Goal: Understand process/instructions: Learn how to perform a task or action

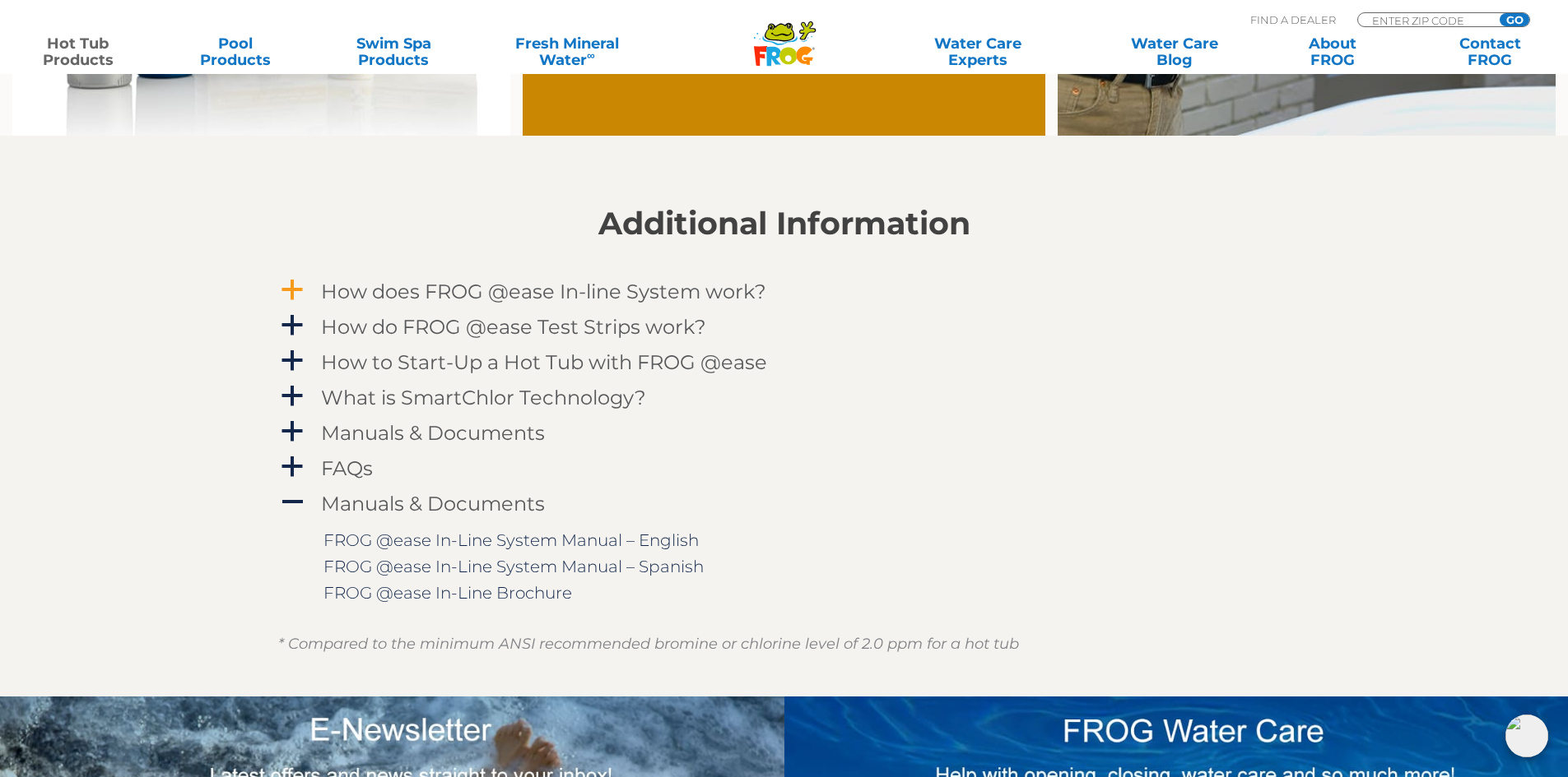
scroll to position [1563, 0]
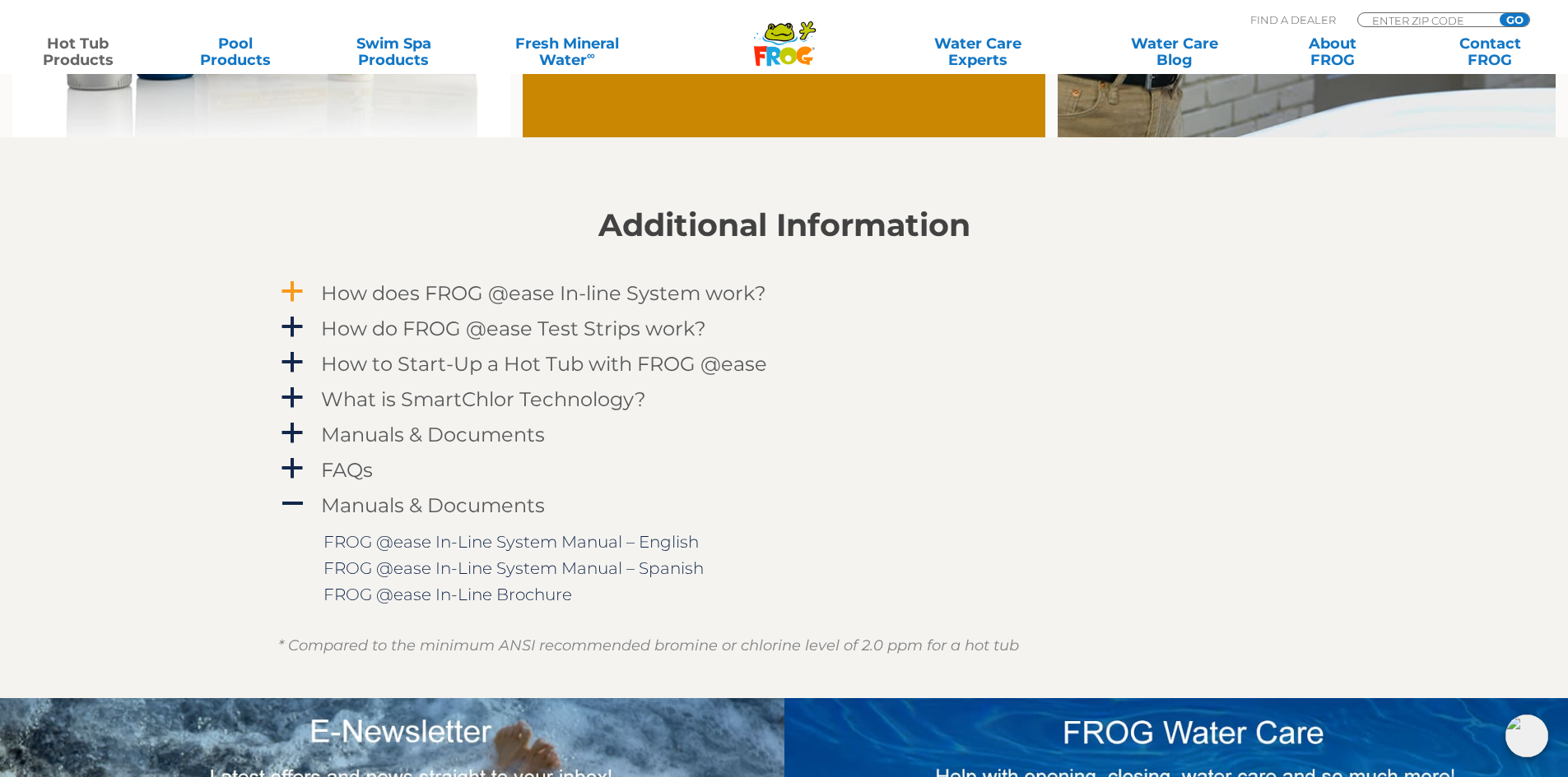
click at [355, 293] on h4 "How does FROG @ease In-line System work?" at bounding box center [543, 293] width 445 height 23
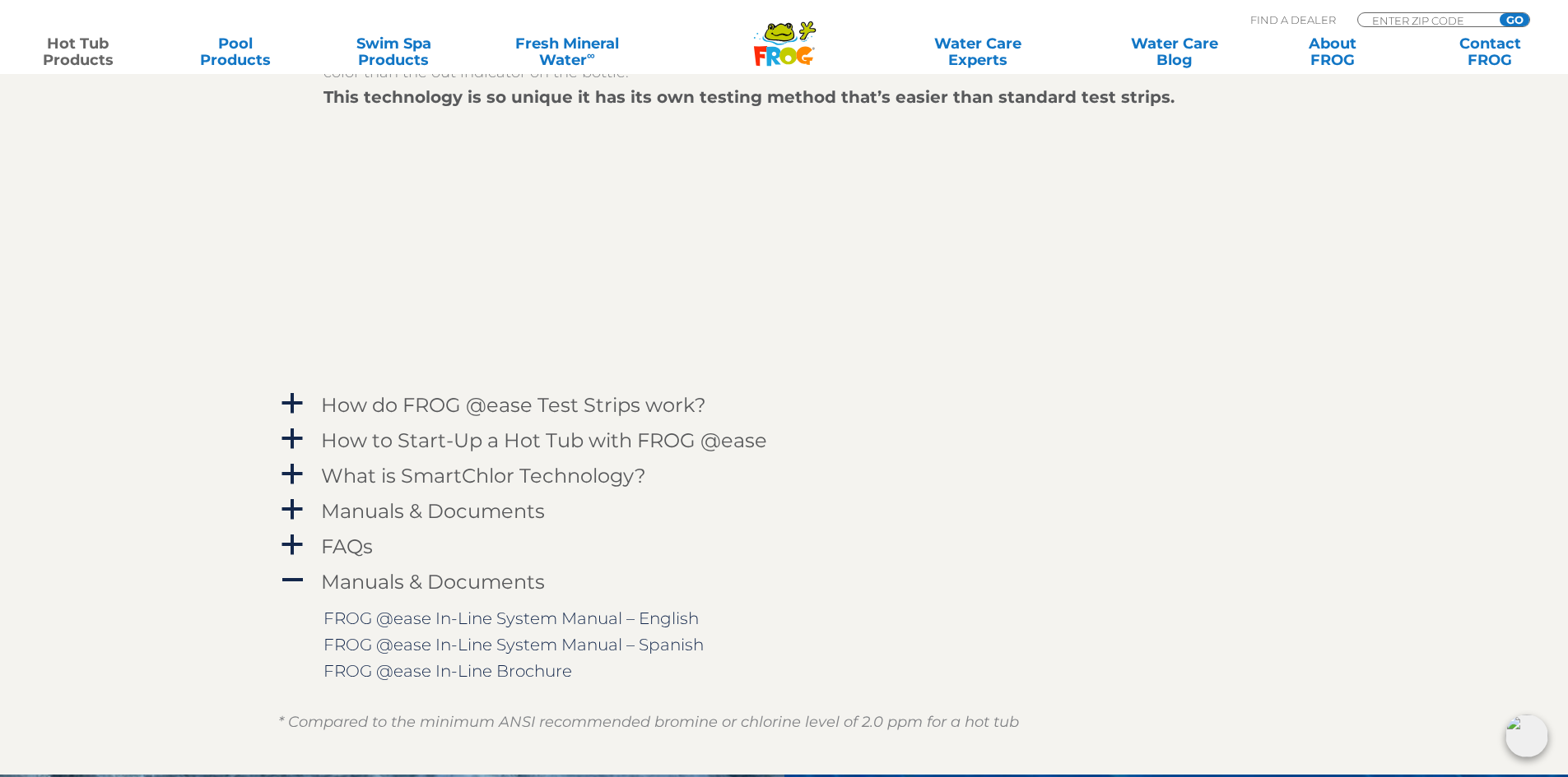
scroll to position [2139, 0]
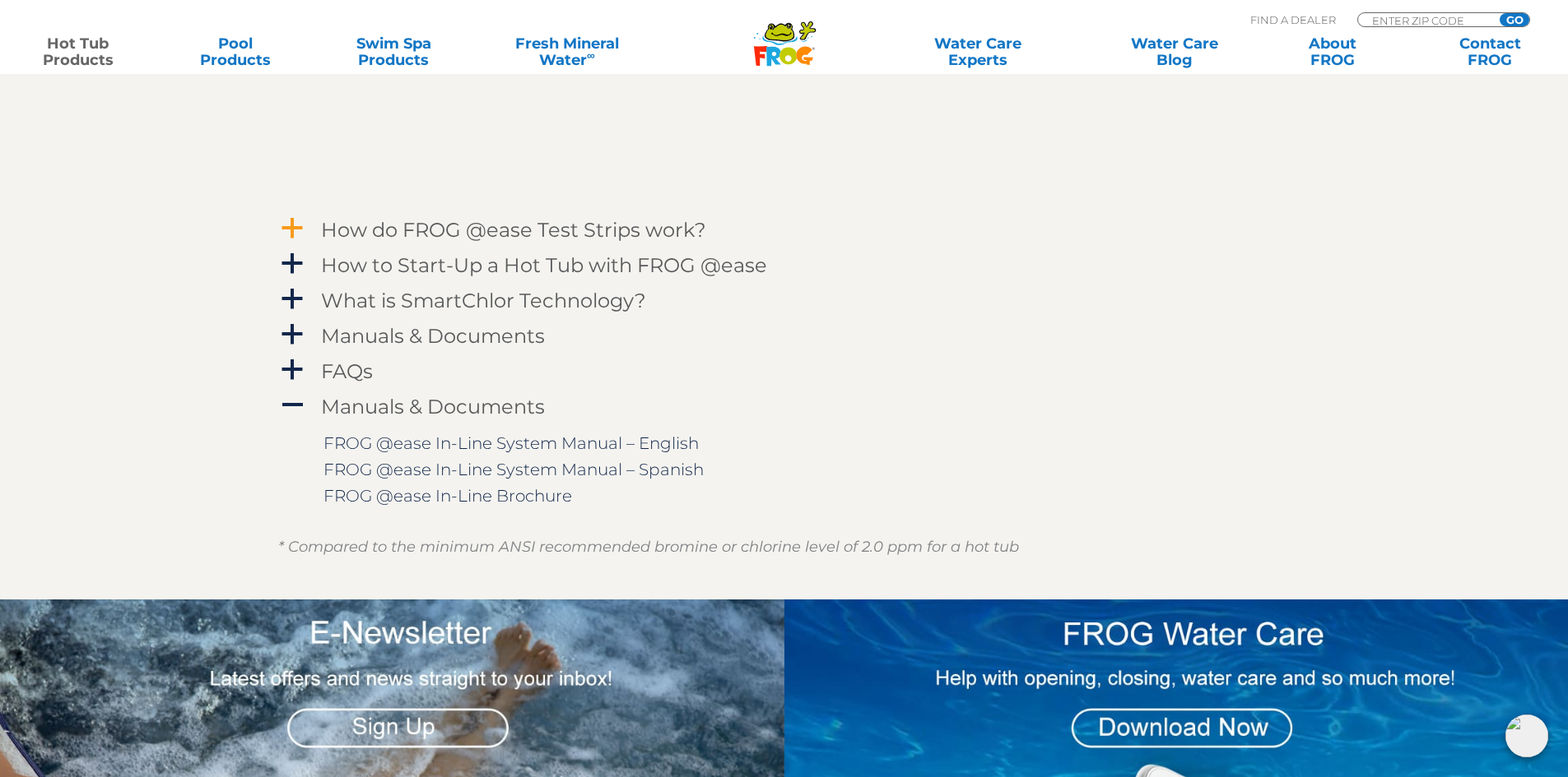
click at [564, 236] on h4 "How do FROG @ease Test Strips work?" at bounding box center [513, 230] width 385 height 23
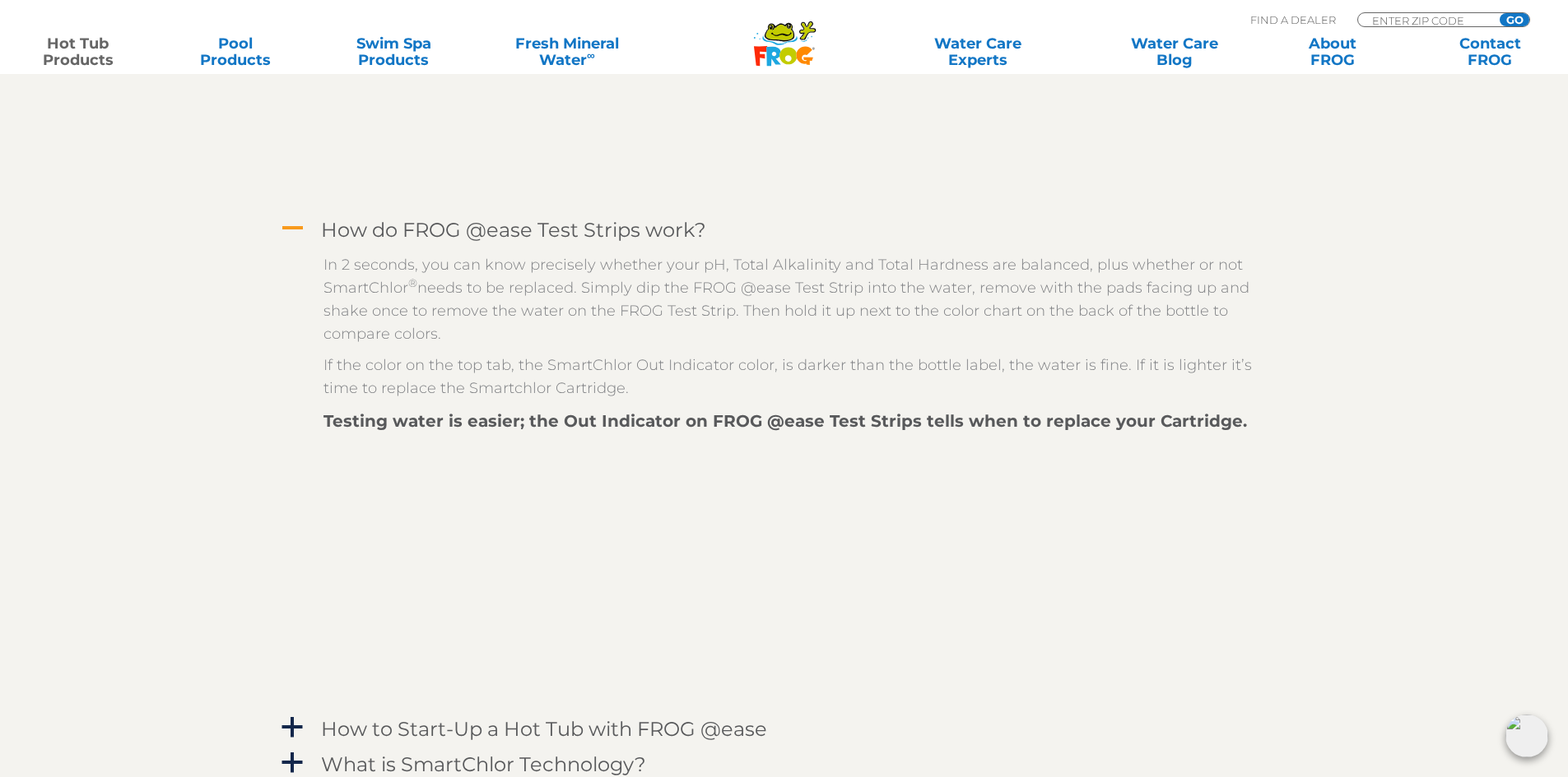
click at [564, 236] on h4 "How do FROG @ease Test Strips work?" at bounding box center [513, 230] width 385 height 23
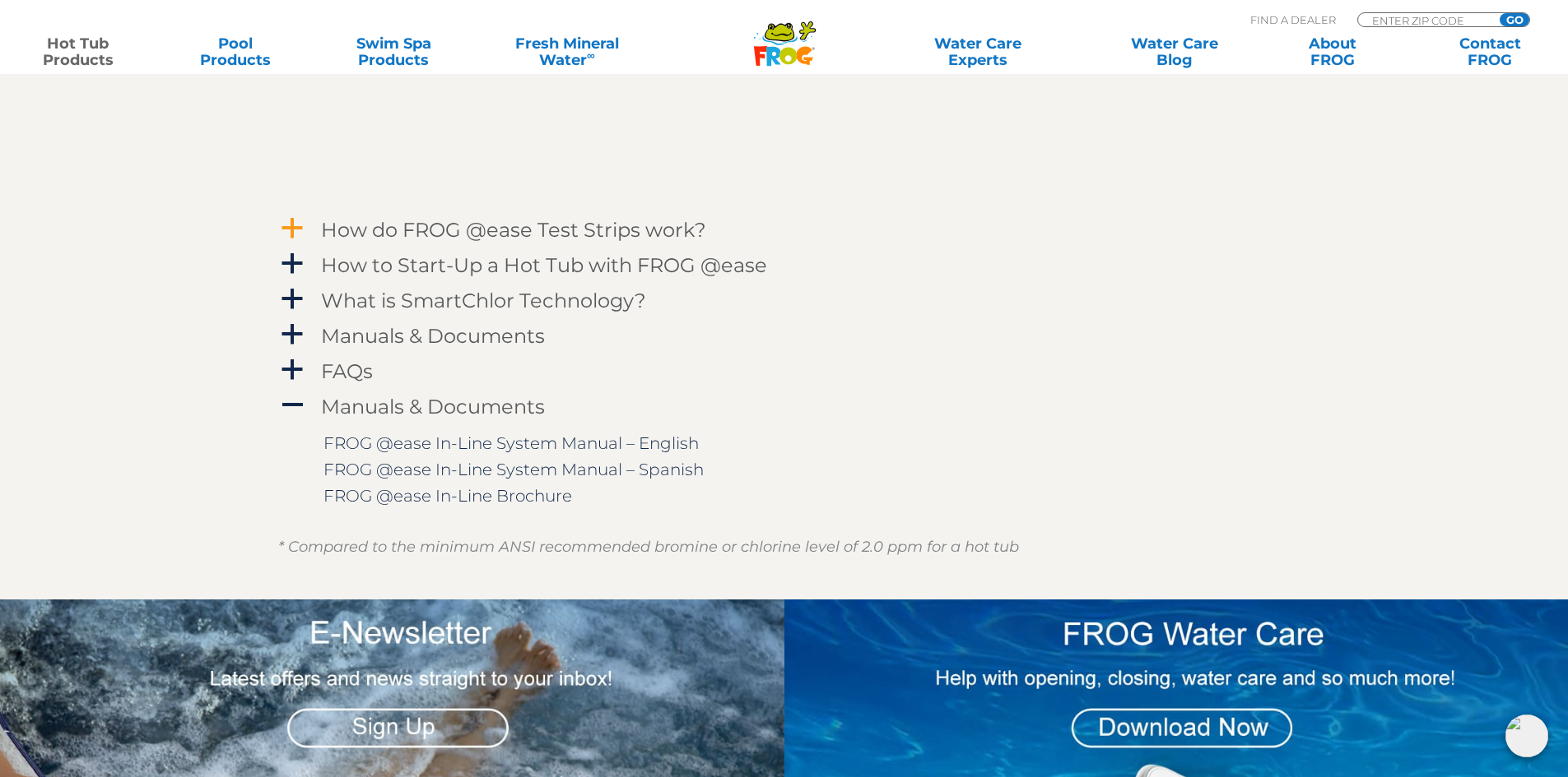
click at [564, 236] on h4 "How do FROG @ease Test Strips work?" at bounding box center [513, 230] width 385 height 23
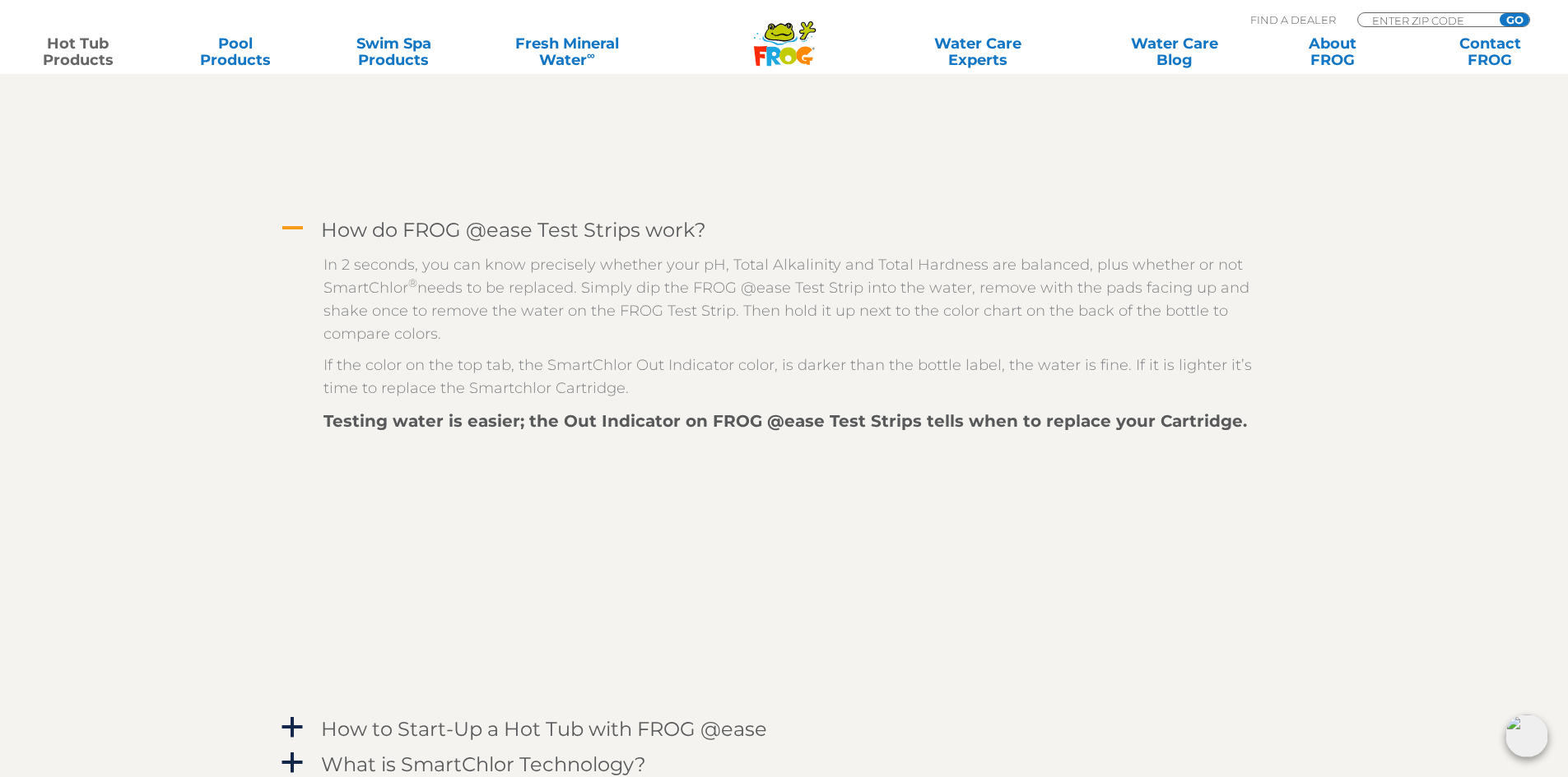
click at [564, 236] on h4 "How do FROG @ease Test Strips work?" at bounding box center [513, 230] width 385 height 23
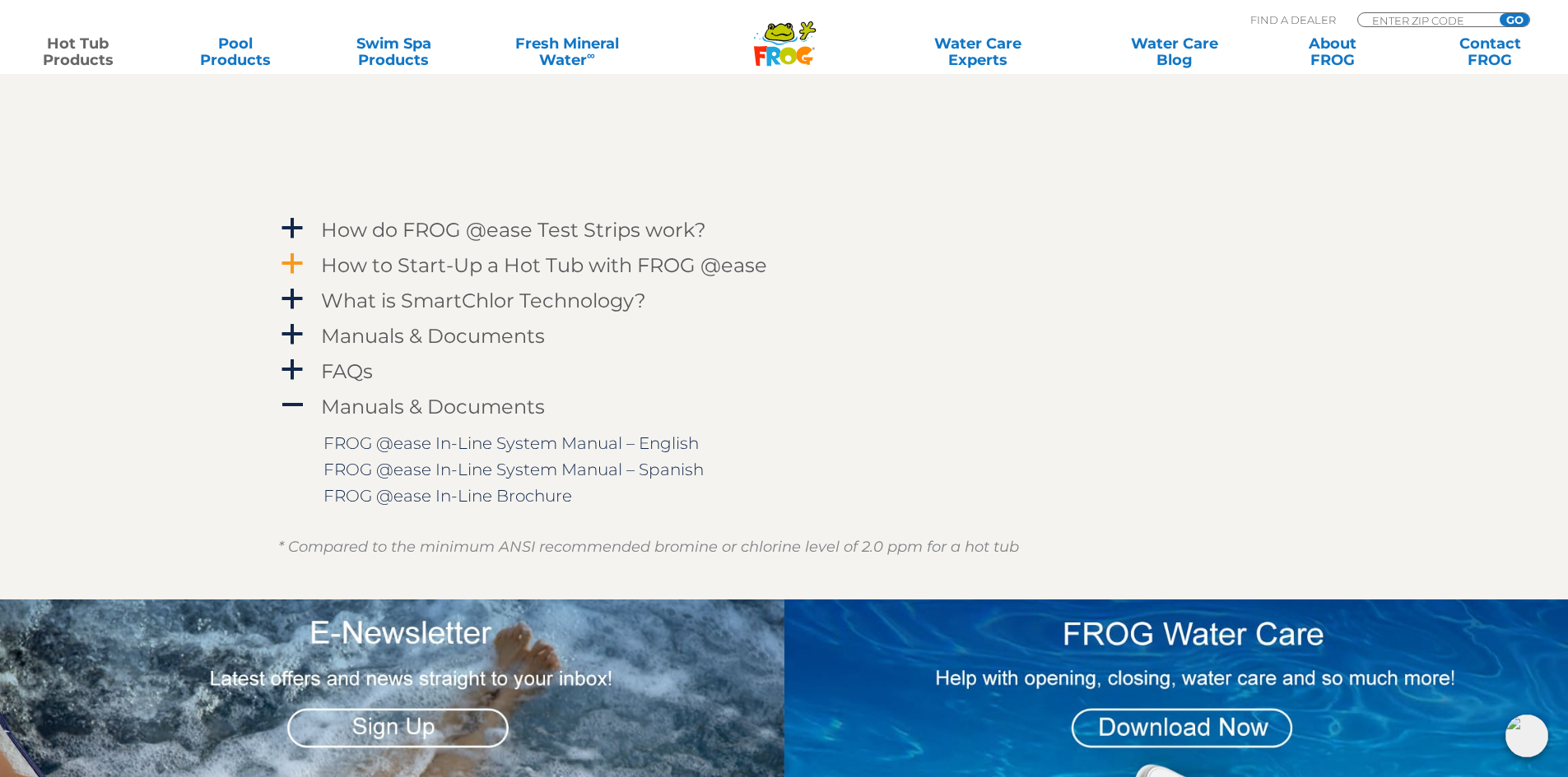
click at [564, 271] on h4 "How to Start-Up a Hot Tub with FROG @ease" at bounding box center [544, 265] width 446 height 23
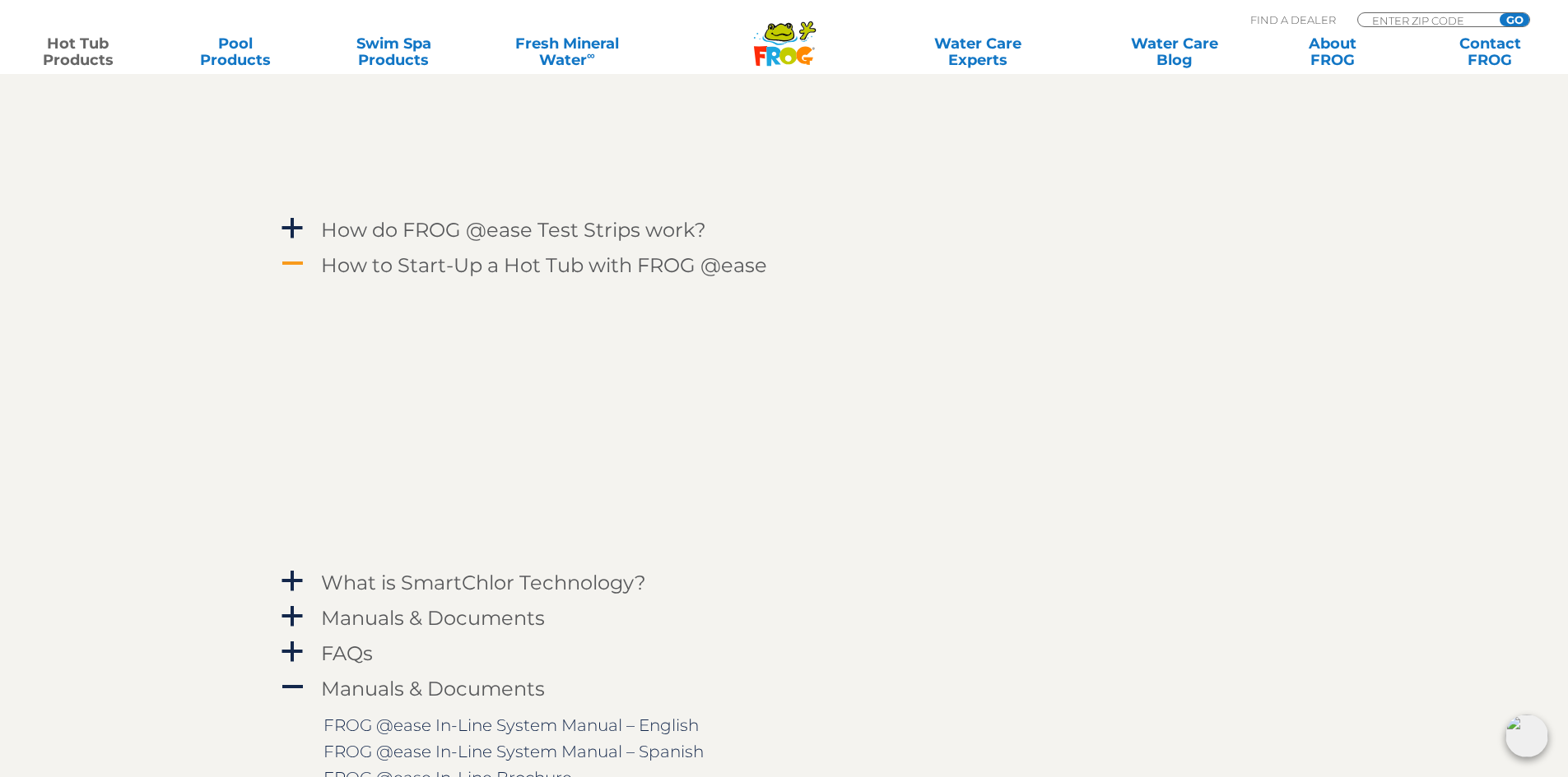
click at [544, 265] on h4 "How to Start-Up a Hot Tub with FROG @ease" at bounding box center [544, 265] width 446 height 23
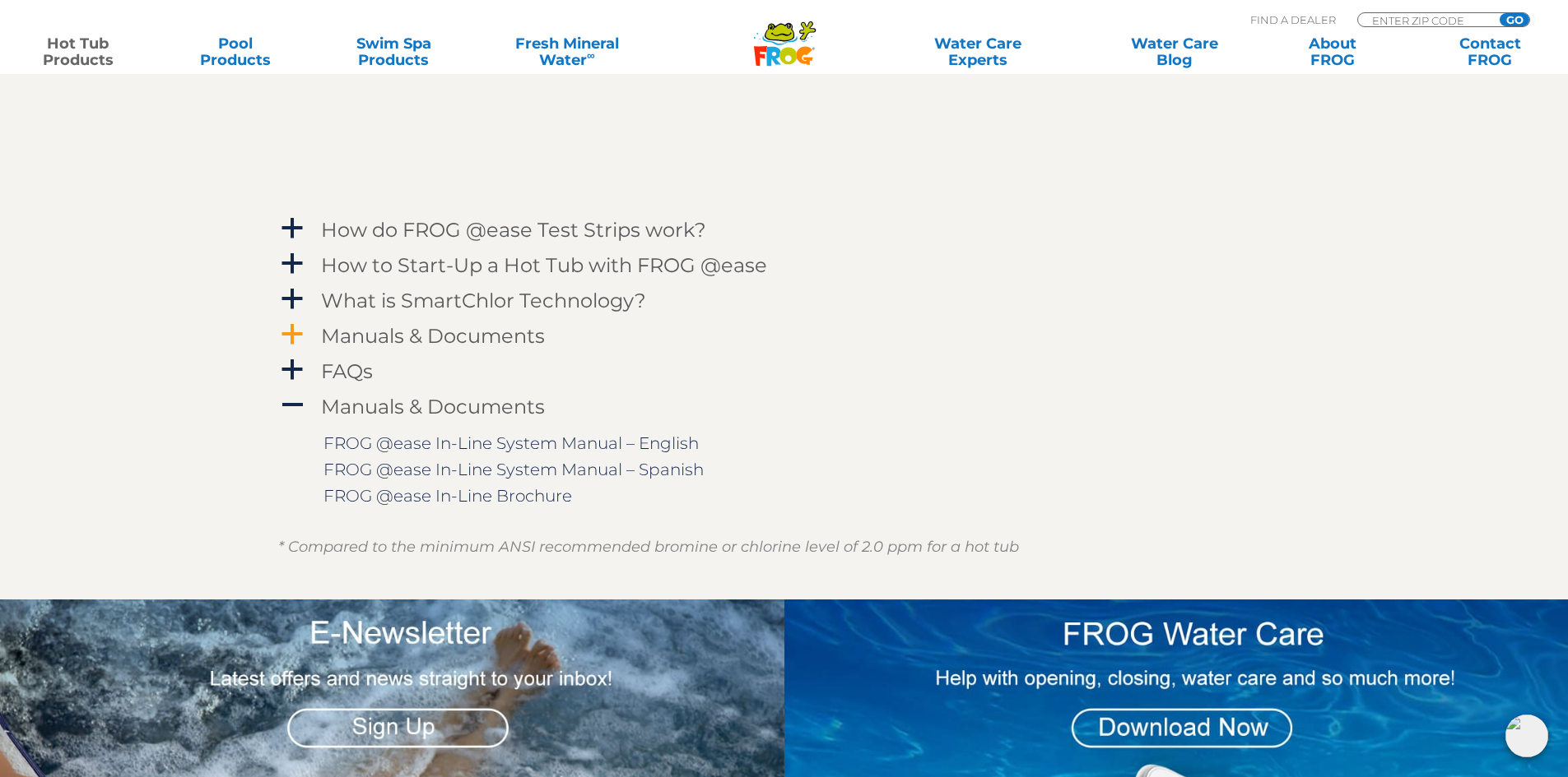
click at [467, 339] on h4 "Manuals & Documents" at bounding box center [433, 336] width 224 height 23
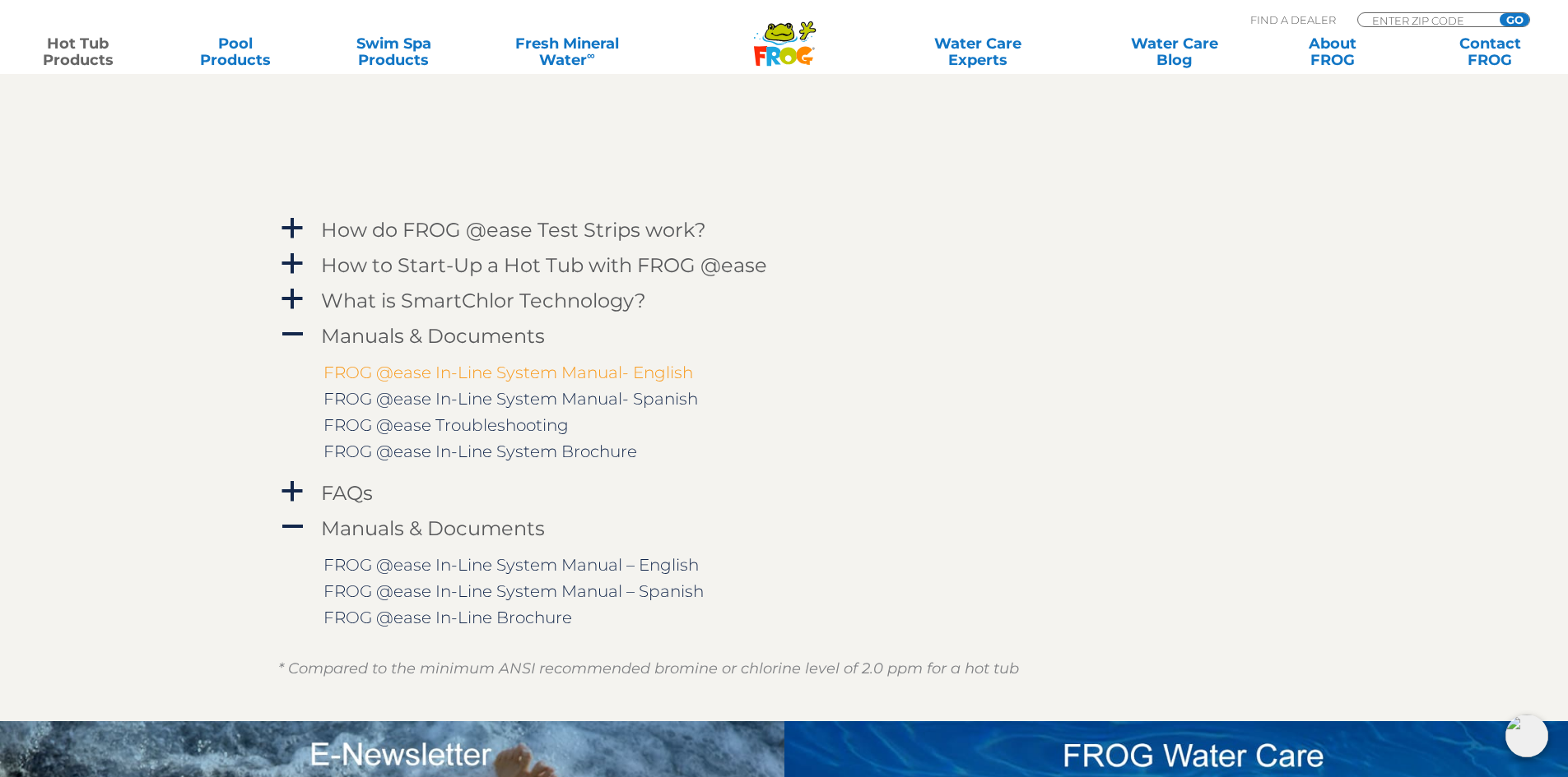
click at [483, 372] on link "FROG @ease In-Line System Manual- English" at bounding box center [508, 373] width 370 height 20
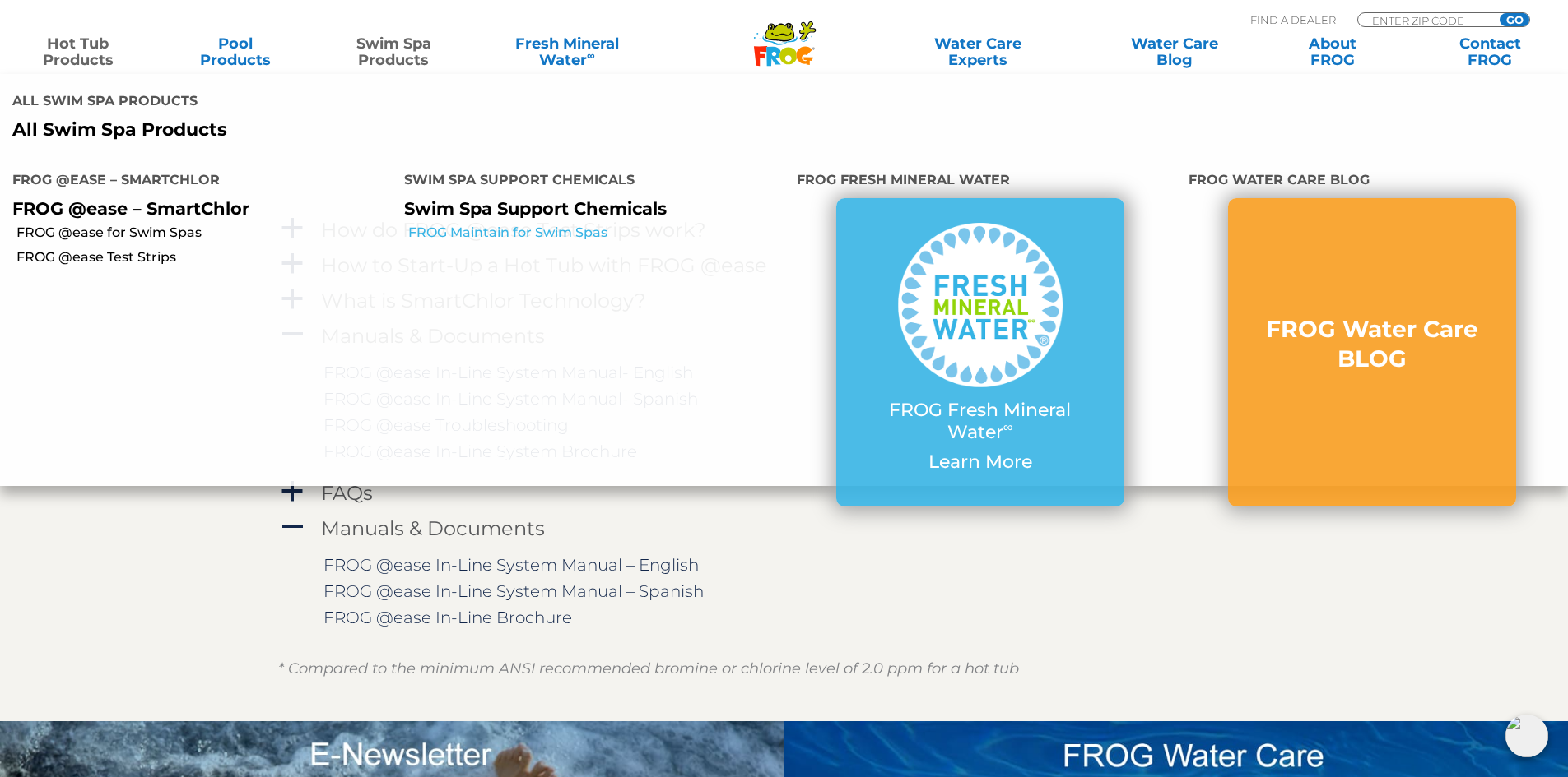
click at [510, 238] on link "FROG Maintain for Swim Spas" at bounding box center [596, 232] width 376 height 18
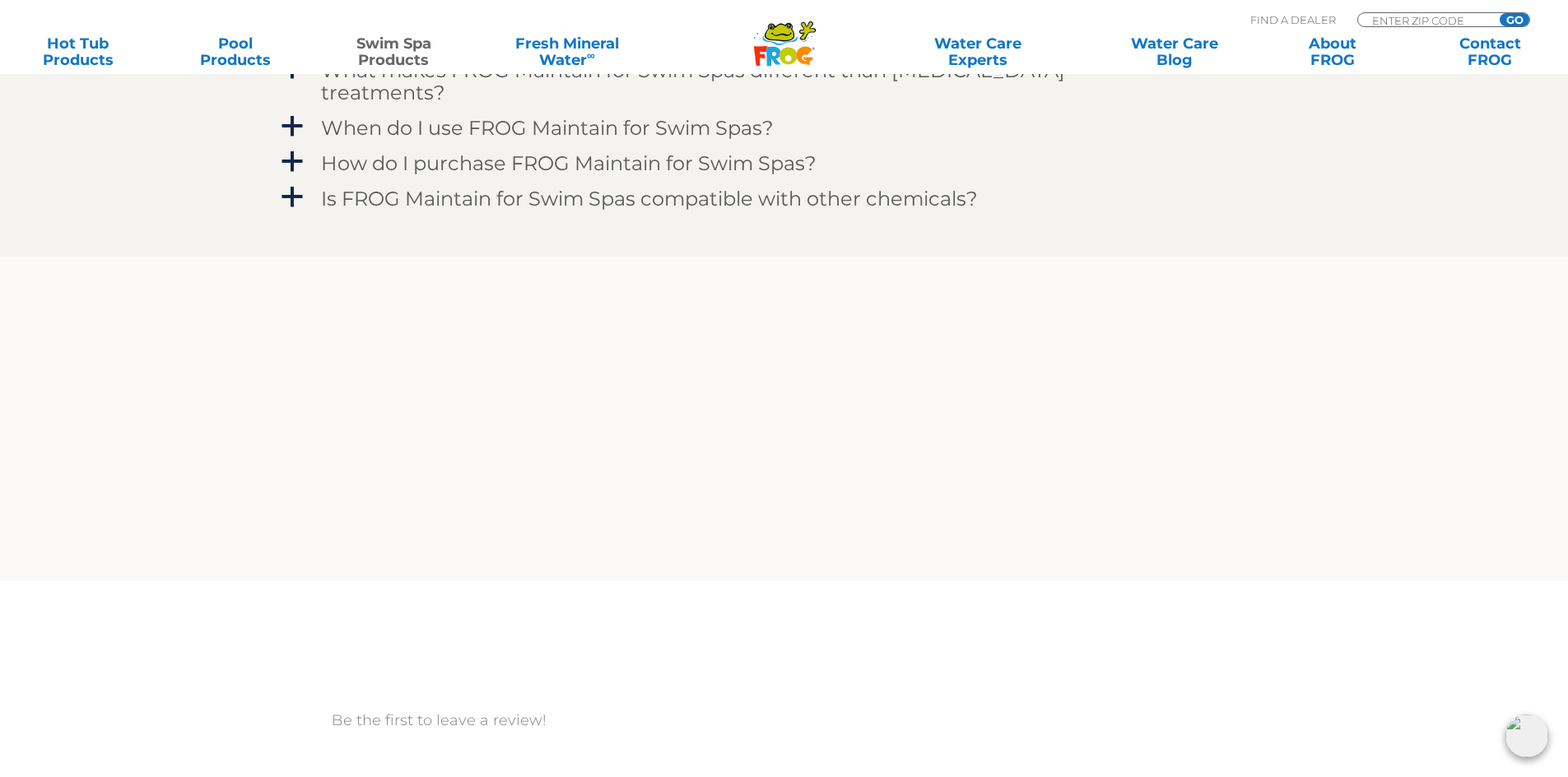
scroll to position [2139, 0]
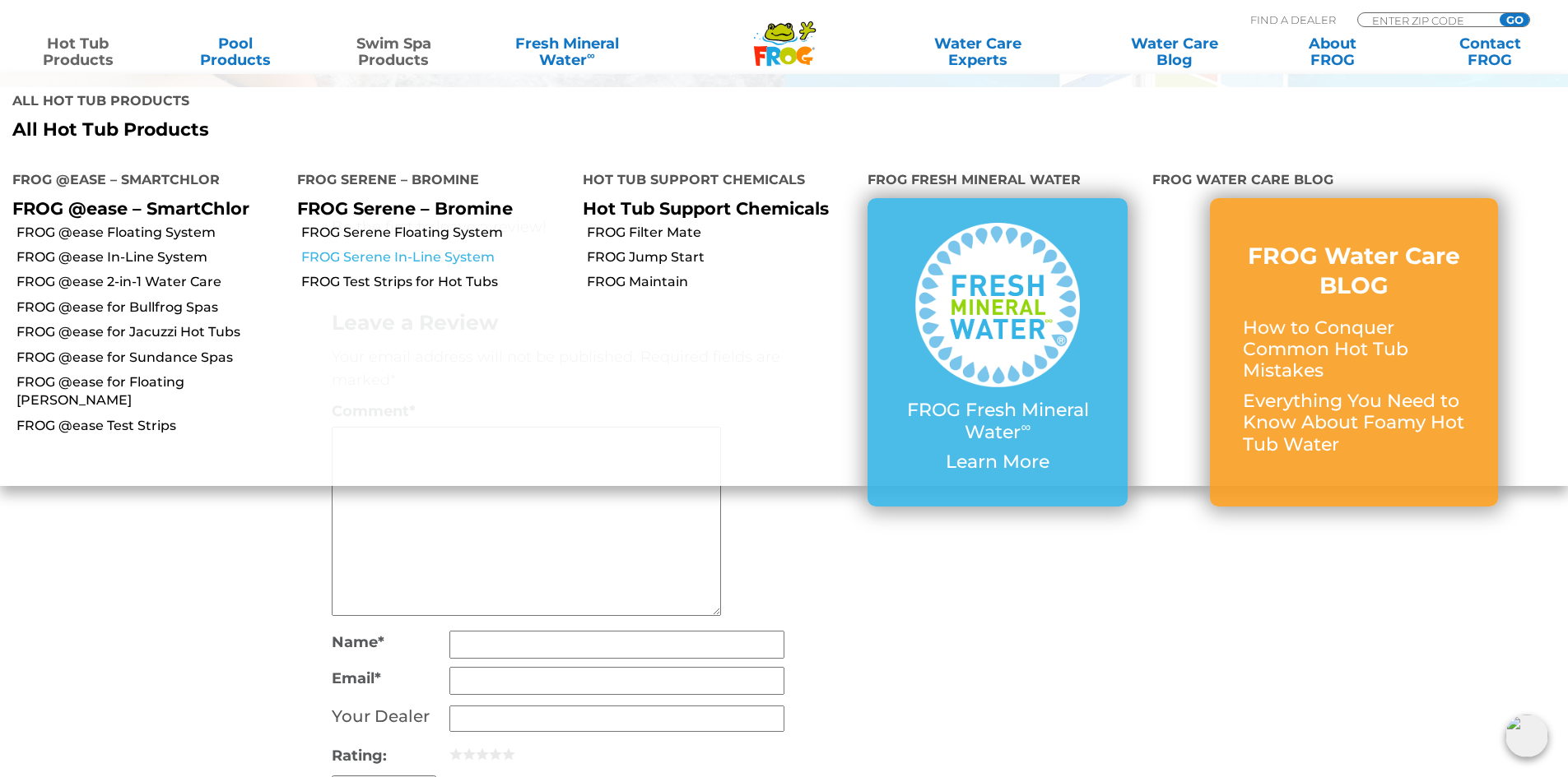
click at [388, 258] on link "FROG Serene In-Line System" at bounding box center [435, 257] width 268 height 18
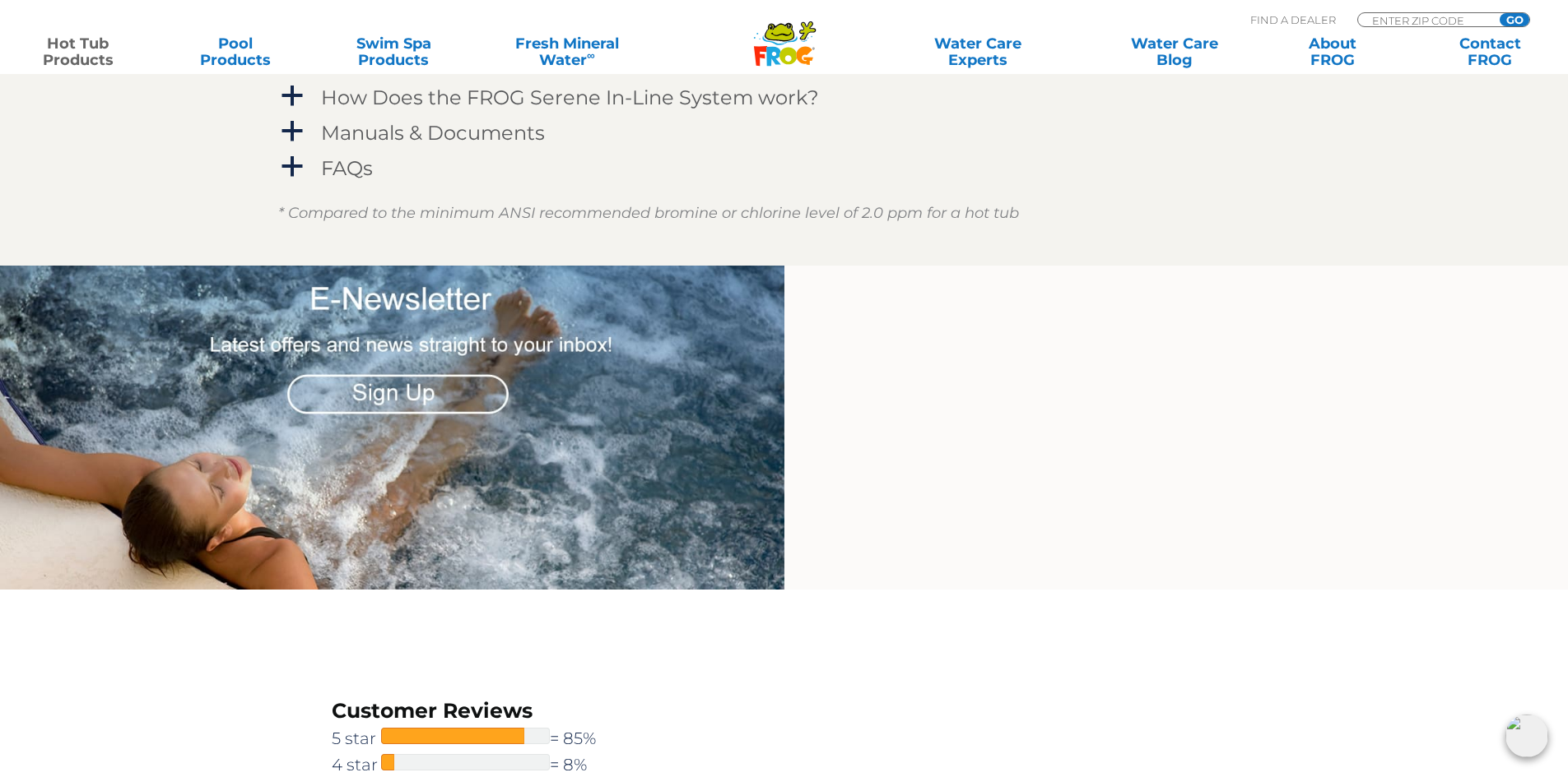
scroll to position [1481, 0]
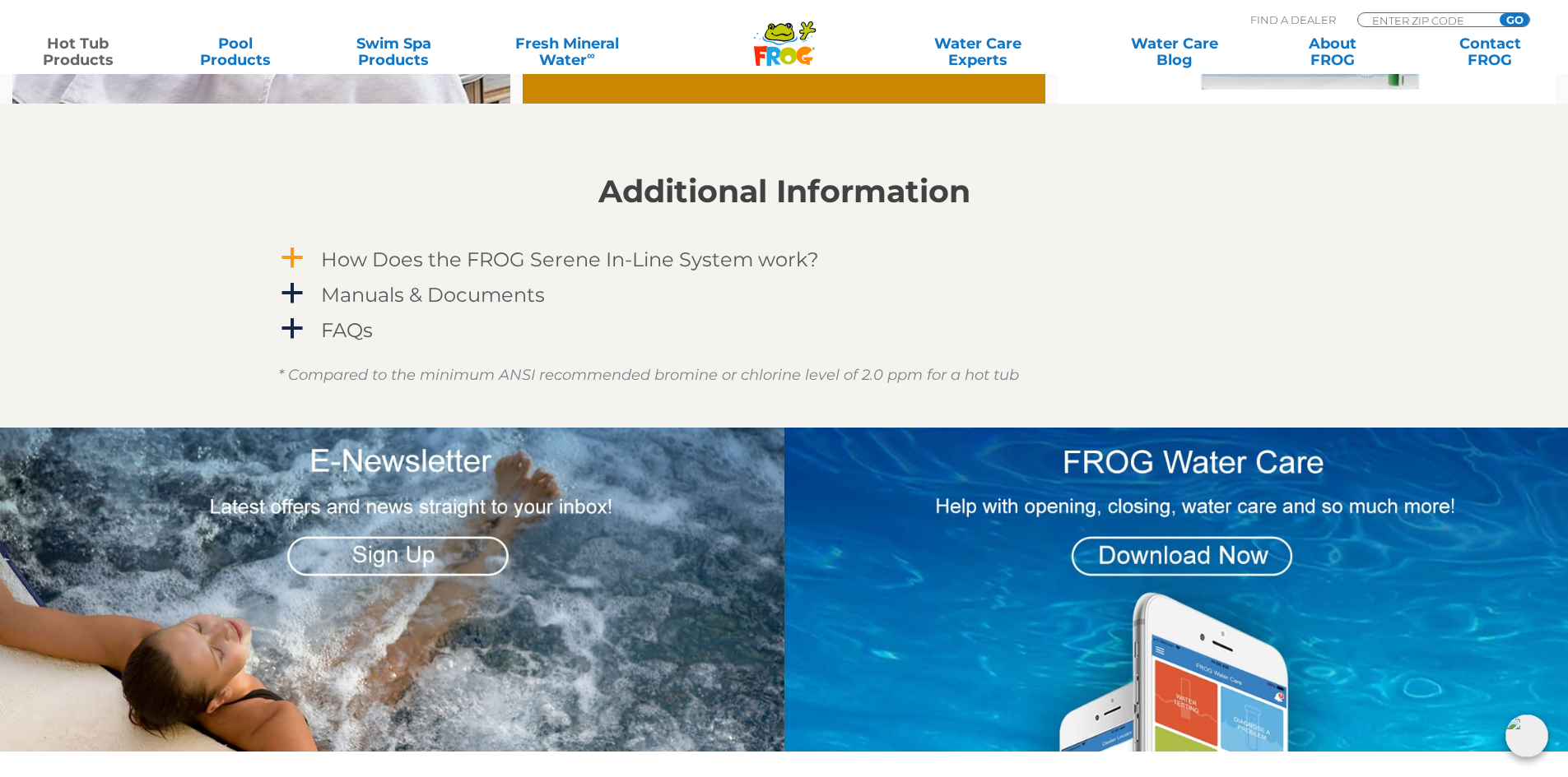
click at [565, 259] on h4 "How Does the FROG Serene In-Line System work?" at bounding box center [569, 260] width 498 height 23
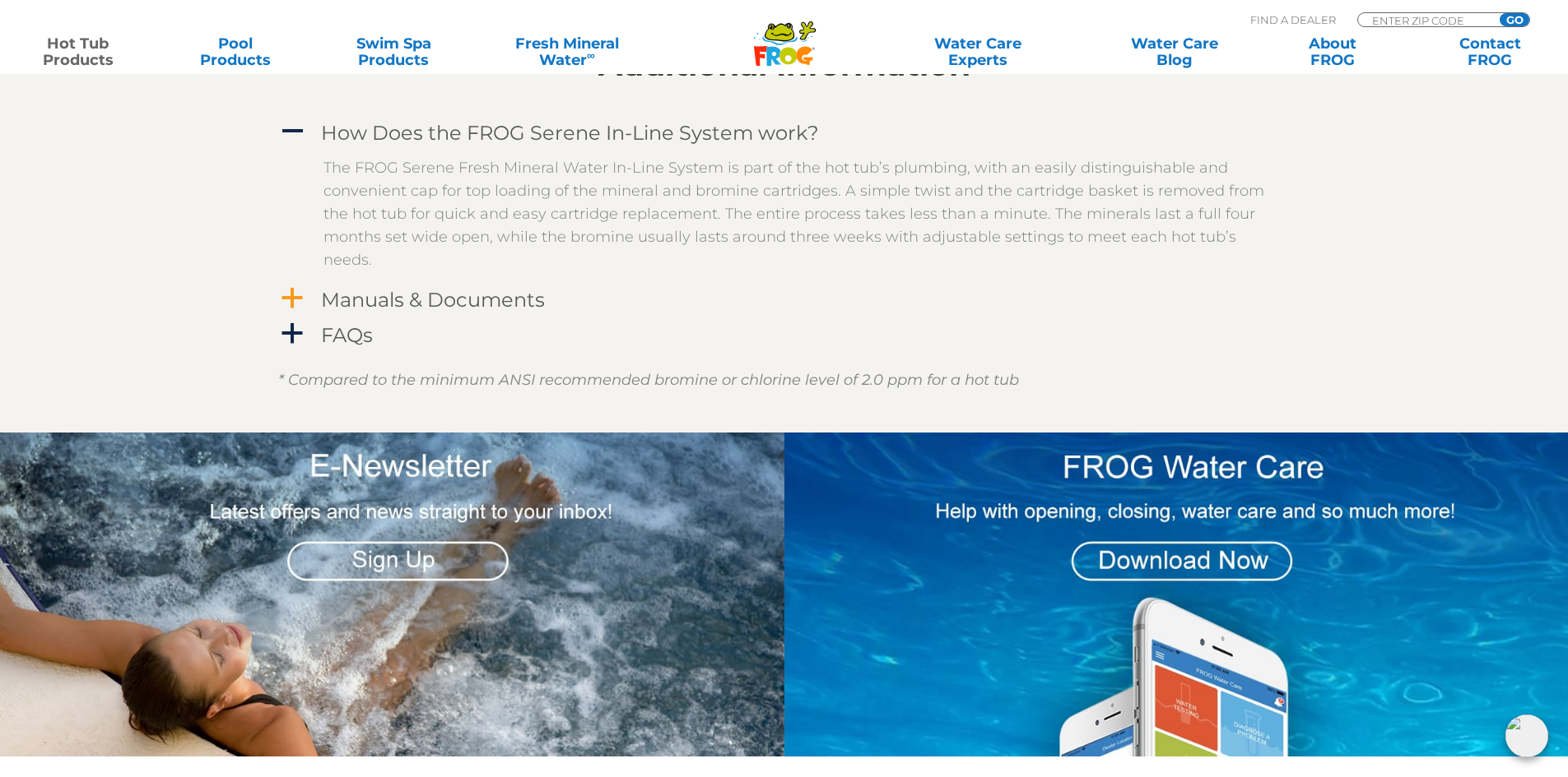
scroll to position [1520, 0]
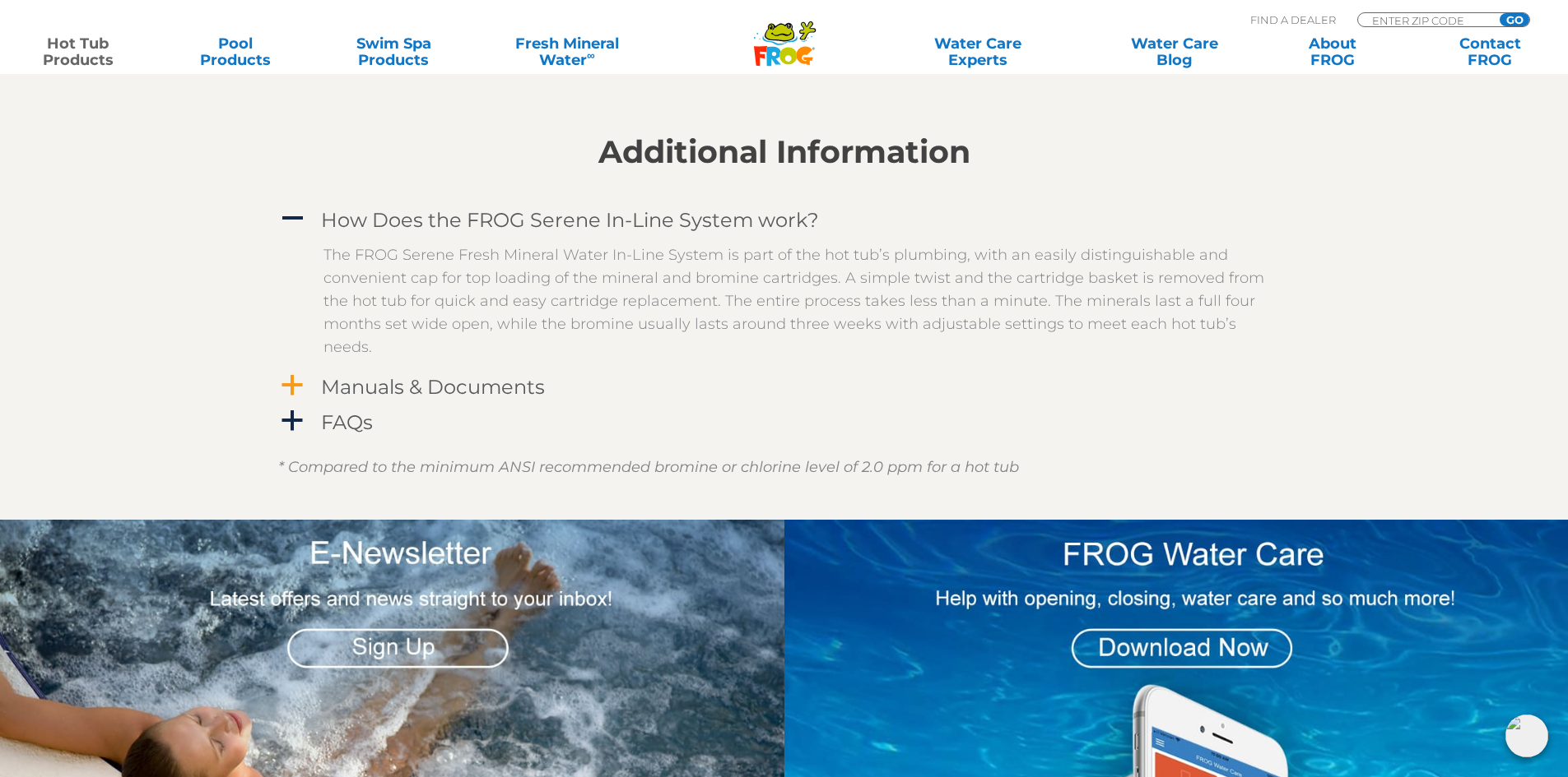
click at [510, 373] on div "Manuals & Documents" at bounding box center [747, 387] width 861 height 30
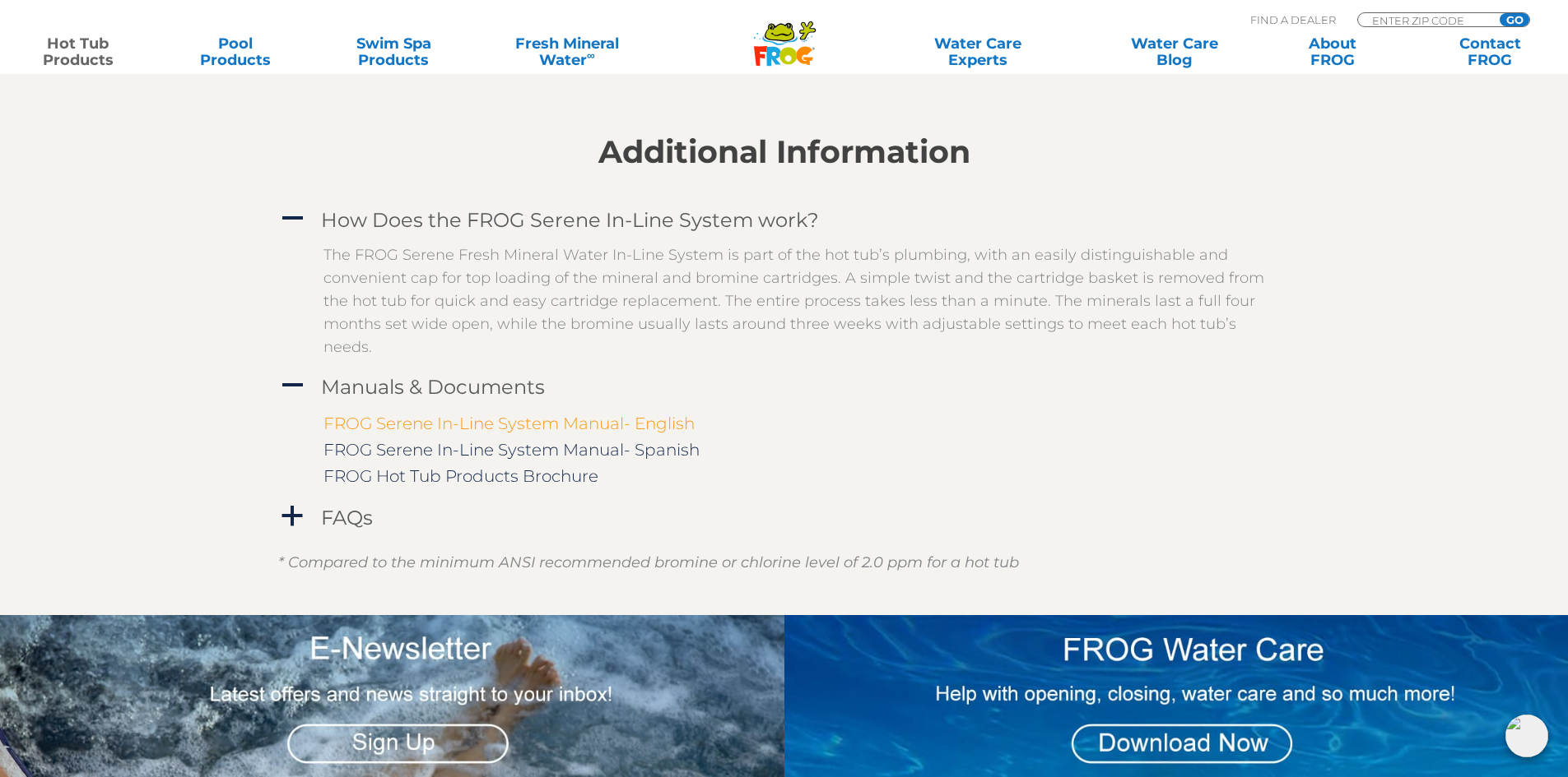
click at [484, 420] on link "FROG Serene In-Line System Manual- English" at bounding box center [509, 423] width 371 height 20
